Goal: Navigation & Orientation: Find specific page/section

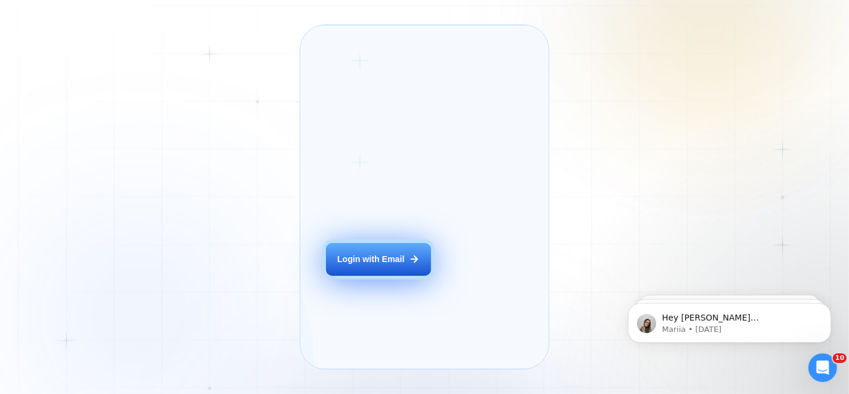
click at [400, 266] on div "Login with Email" at bounding box center [370, 260] width 67 height 12
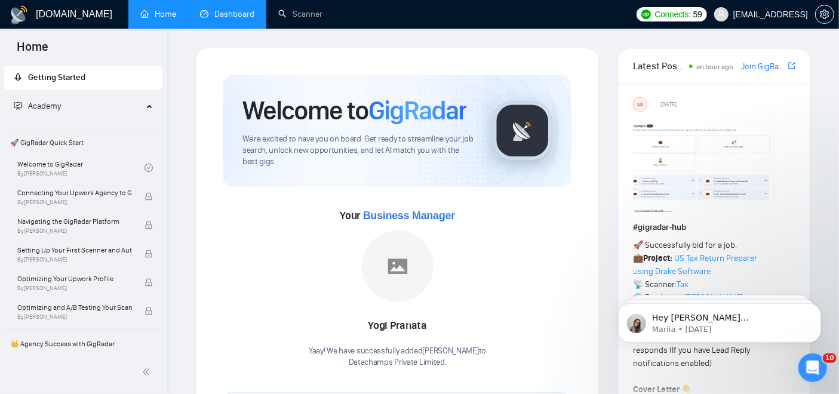
click at [235, 19] on link "Dashboard" at bounding box center [227, 14] width 54 height 10
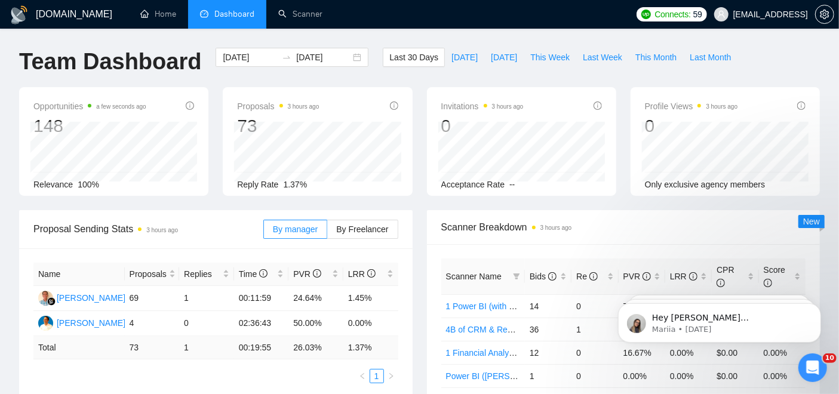
click at [403, 159] on div "Proposals 3 hours ago 73 2025-09-16 Sent 5 Reply Rate 1.37%" at bounding box center [317, 141] width 189 height 109
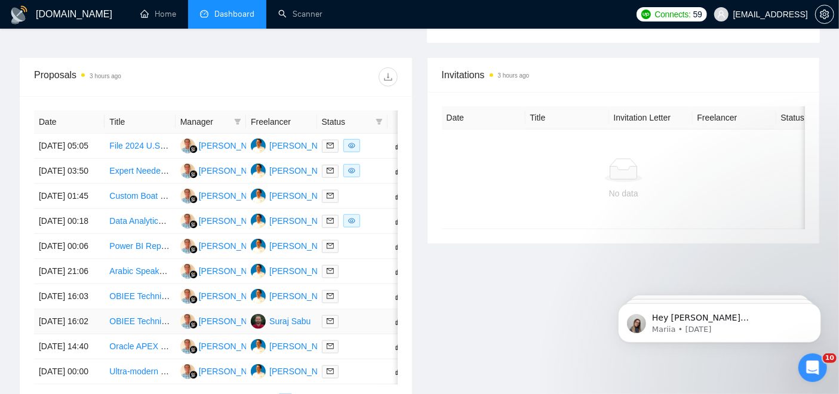
scroll to position [400, 0]
